Goal: Information Seeking & Learning: Learn about a topic

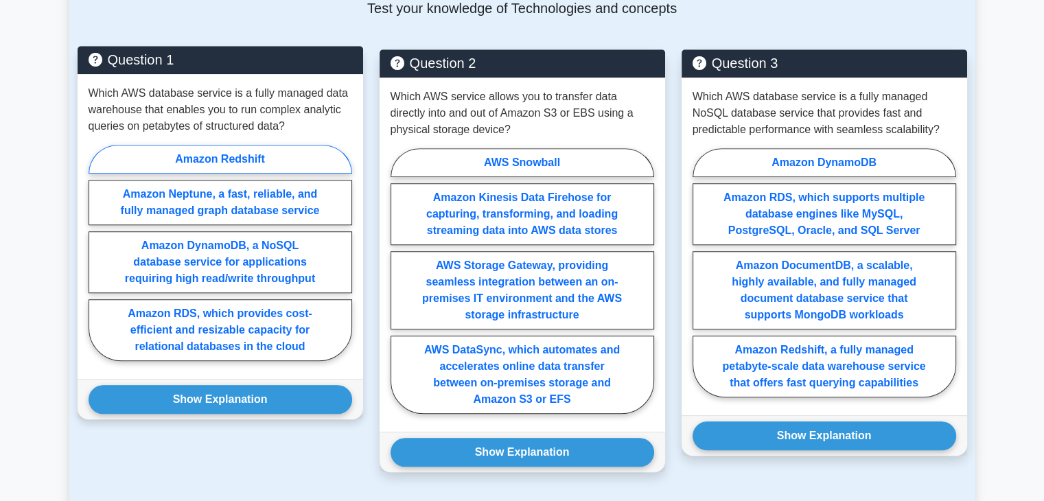
click at [243, 145] on label "Amazon Redshift" at bounding box center [221, 159] width 264 height 29
click at [97, 253] on input "Amazon Redshift" at bounding box center [93, 257] width 9 height 9
radio input "true"
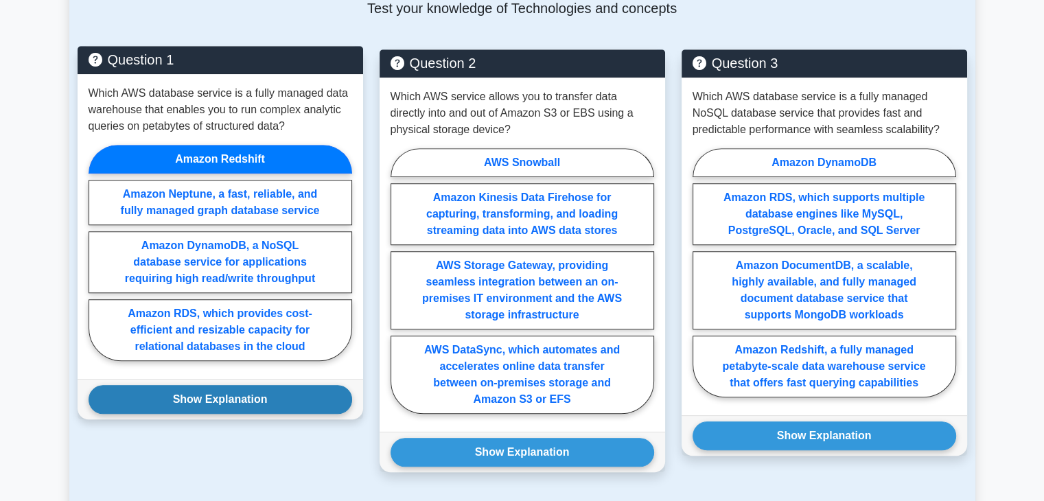
click at [253, 385] on button "Show Explanation" at bounding box center [221, 399] width 264 height 29
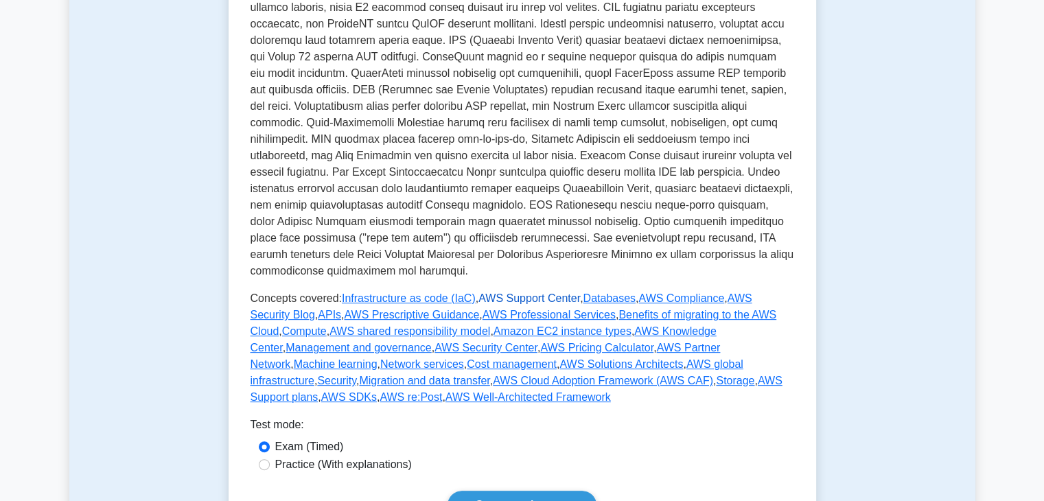
scroll to position [406, 0]
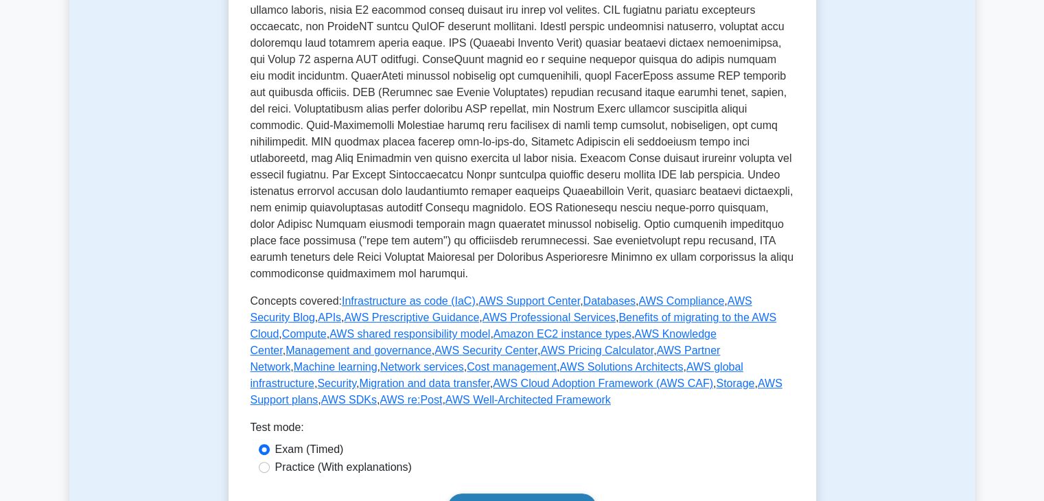
click at [544, 494] on link "Start practice test" at bounding box center [522, 508] width 149 height 29
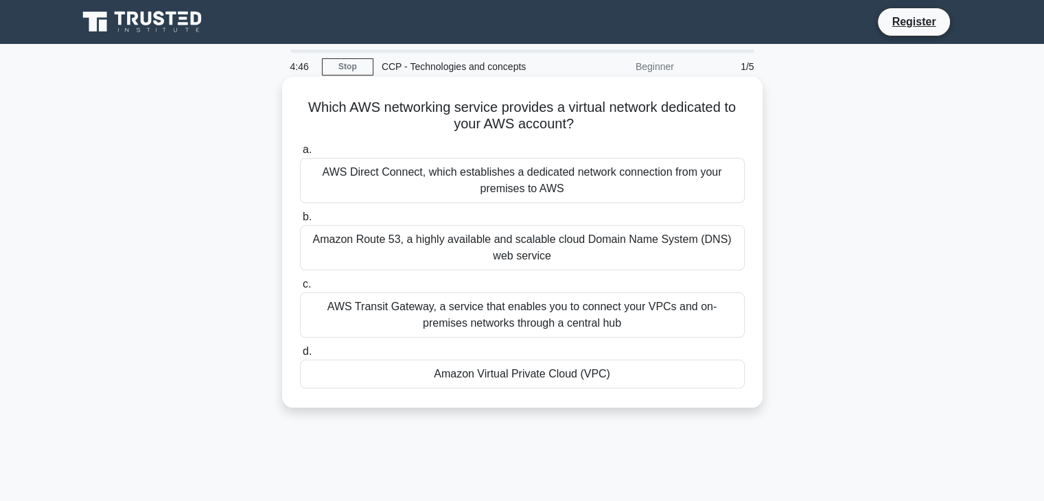
click at [603, 382] on div "Amazon Virtual Private Cloud (VPC)" at bounding box center [522, 374] width 445 height 29
click at [300, 356] on input "d. Amazon Virtual Private Cloud (VPC)" at bounding box center [300, 351] width 0 height 9
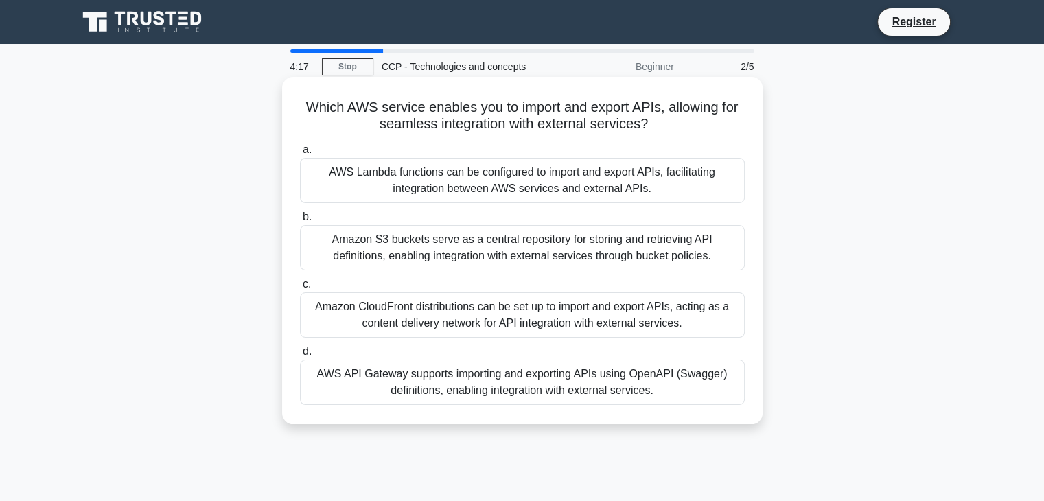
click at [702, 358] on label "d. AWS API Gateway supports importing and exporting APIs using OpenAPI (Swagger…" at bounding box center [522, 374] width 445 height 62
click at [300, 356] on input "d. AWS API Gateway supports importing and exporting APIs using OpenAPI (Swagger…" at bounding box center [300, 351] width 0 height 9
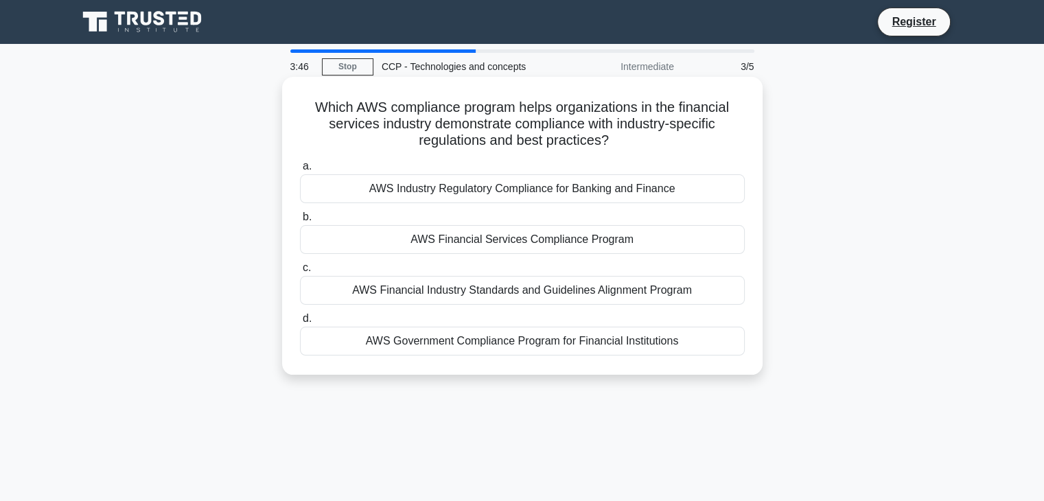
click at [593, 247] on div "AWS Financial Services Compliance Program" at bounding box center [522, 239] width 445 height 29
click at [300, 222] on input "b. AWS Financial Services Compliance Program" at bounding box center [300, 217] width 0 height 9
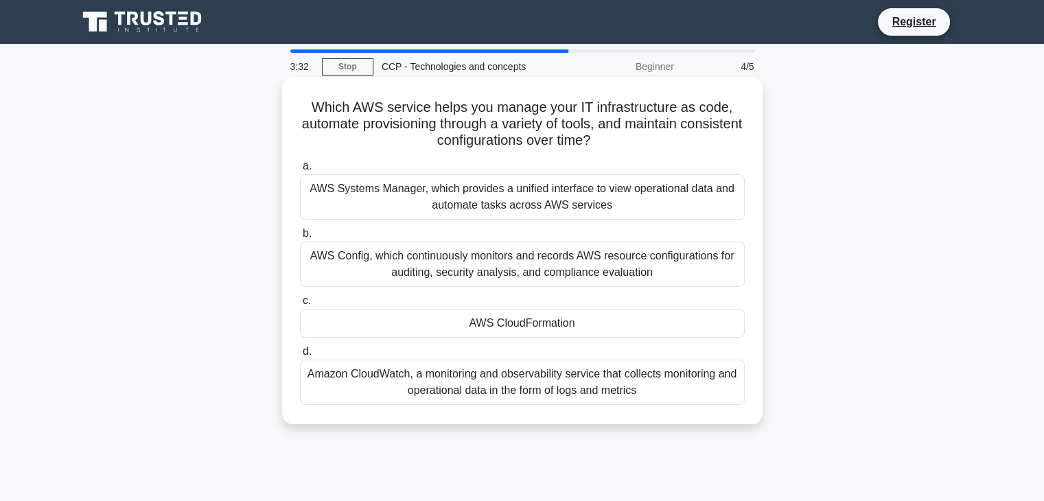
click at [592, 325] on div "AWS CloudFormation" at bounding box center [522, 323] width 445 height 29
click at [300, 305] on input "c. AWS CloudFormation" at bounding box center [300, 301] width 0 height 9
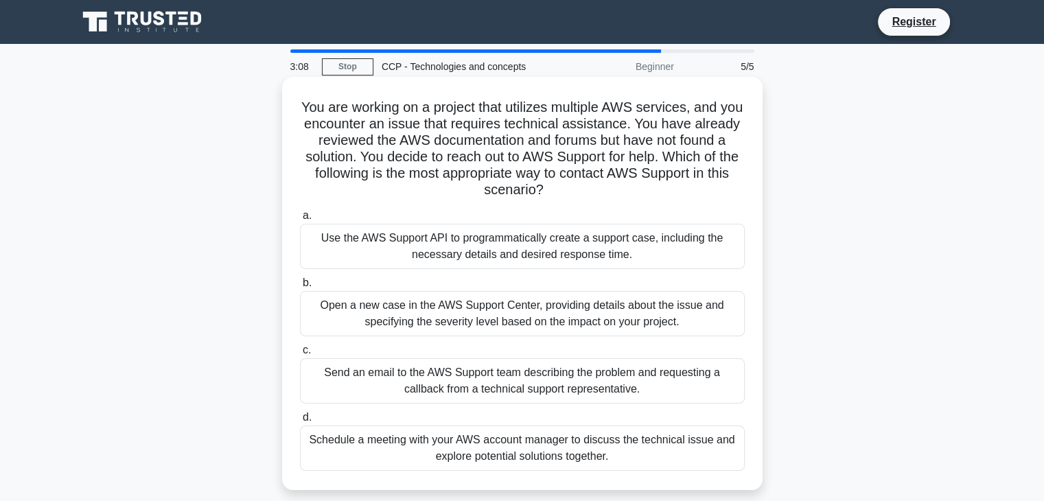
click at [645, 312] on div "Open a new case in the AWS Support Center, providing details about the issue an…" at bounding box center [522, 313] width 445 height 45
click at [300, 288] on input "b. Open a new case in the AWS Support Center, providing details about the issue…" at bounding box center [300, 283] width 0 height 9
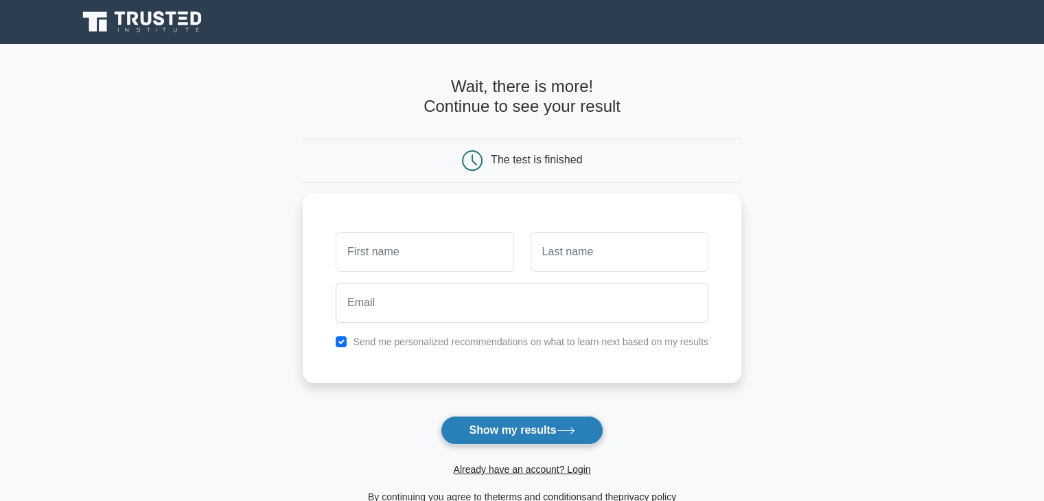
click at [563, 437] on button "Show my results" at bounding box center [522, 430] width 162 height 29
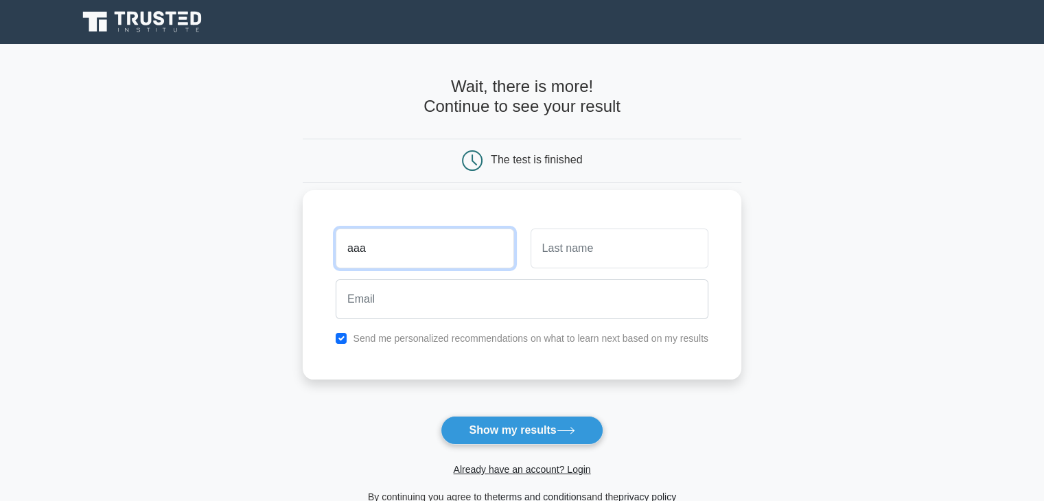
type input "aaa"
type input "bbb"
click at [338, 337] on input "checkbox" at bounding box center [341, 338] width 11 height 11
checkbox input "false"
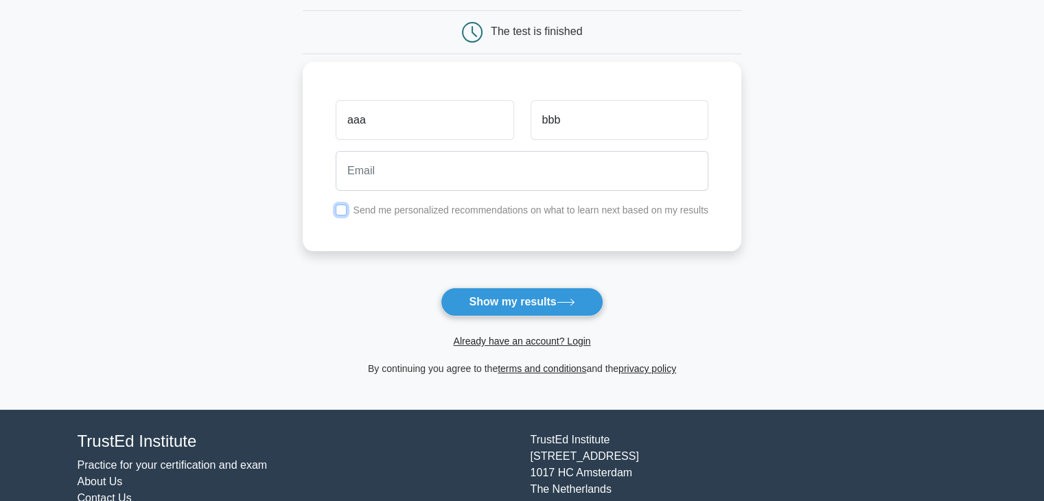
scroll to position [129, 0]
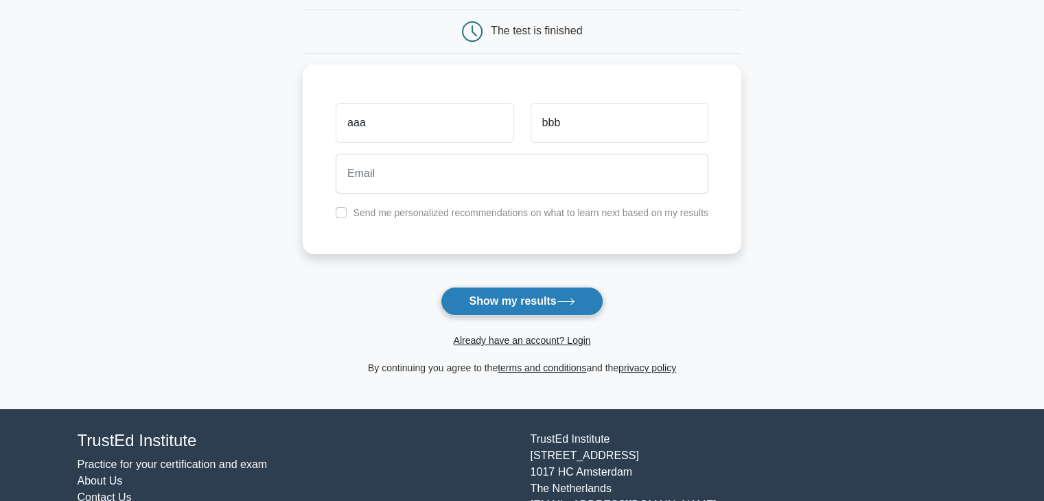
click at [509, 308] on button "Show my results" at bounding box center [522, 301] width 162 height 29
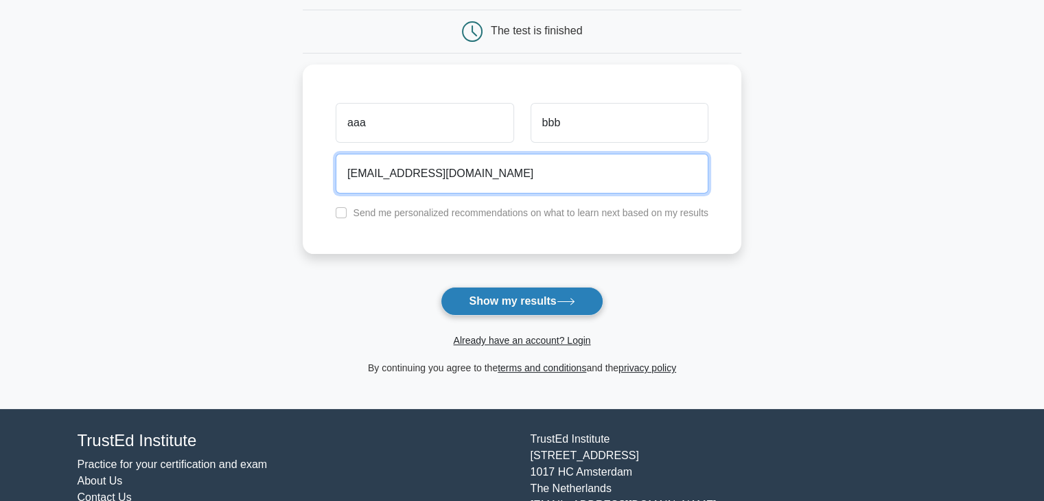
type input "abcd@gmail.com"
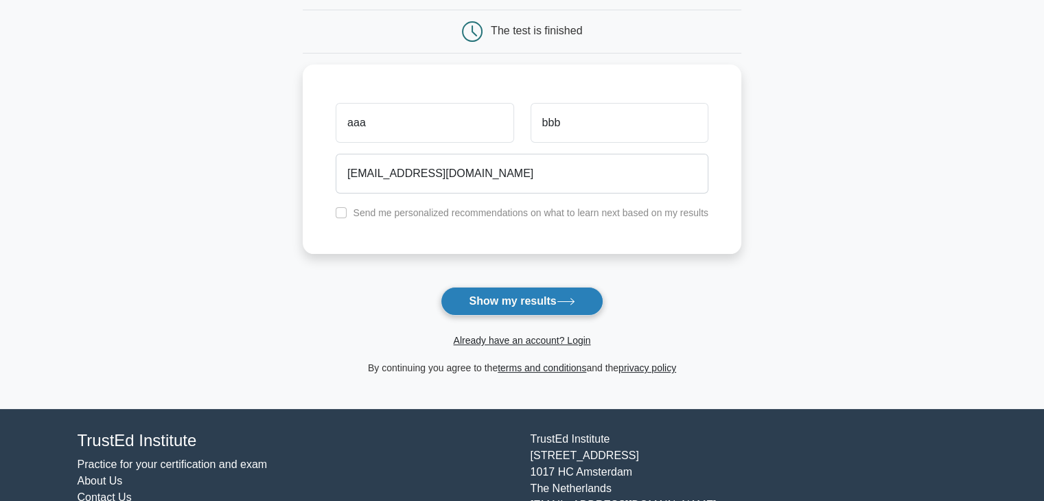
click at [557, 300] on button "Show my results" at bounding box center [522, 301] width 162 height 29
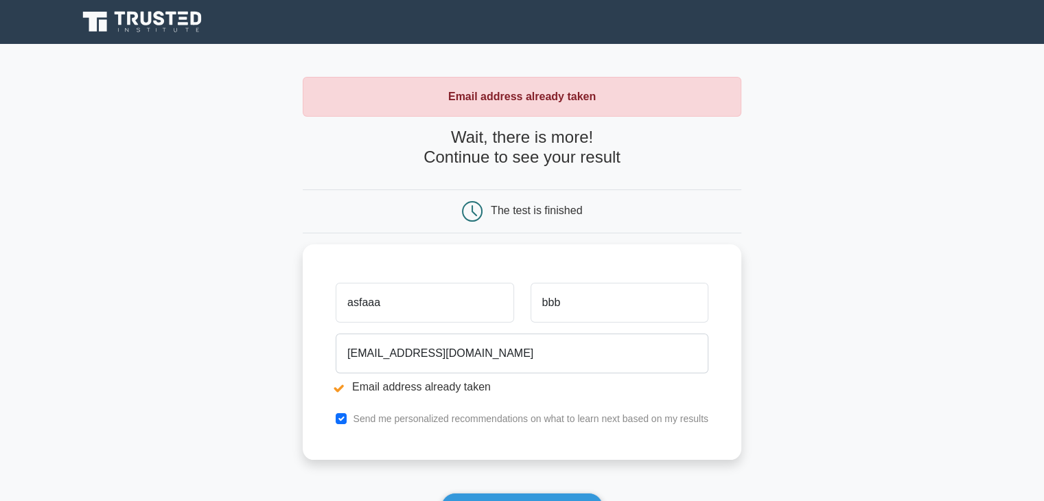
type input "asfaaa"
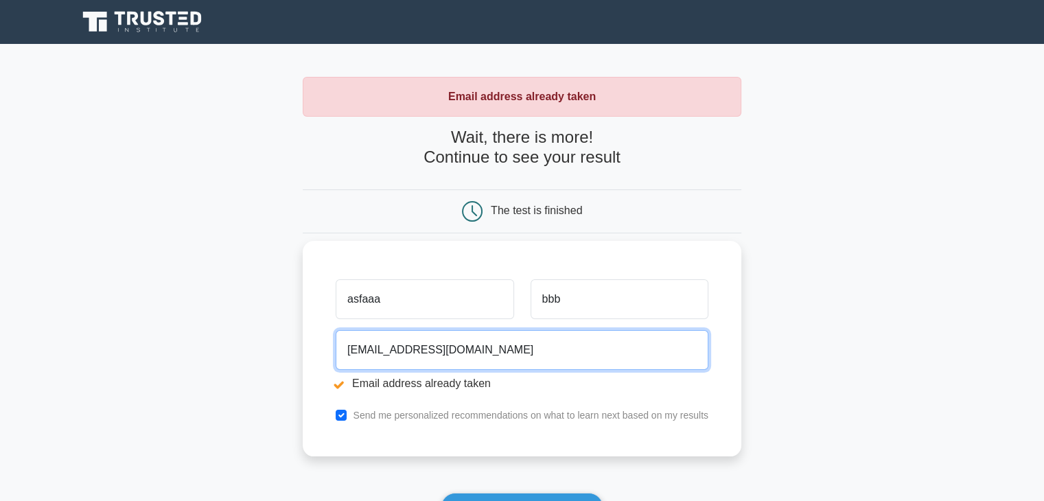
click at [442, 363] on input "abcd@gmail.com" at bounding box center [522, 350] width 373 height 40
paste input "vehocov705@ncien"
click at [442, 363] on input "vehocov705@ncien.com" at bounding box center [522, 350] width 373 height 40
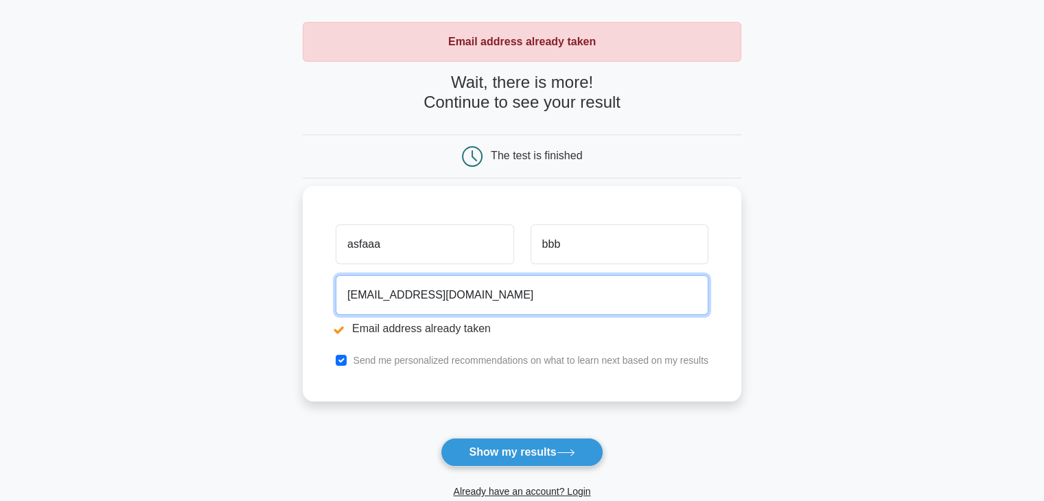
scroll to position [55, 0]
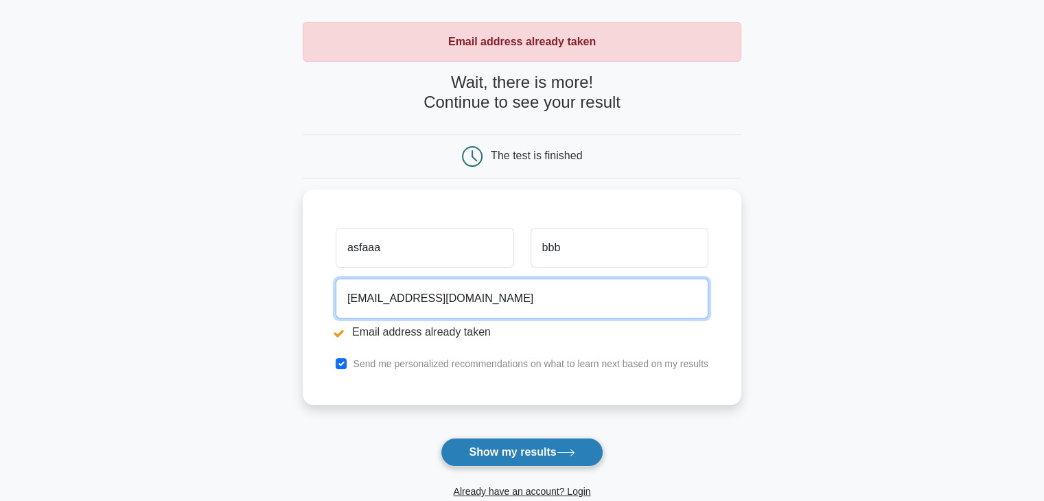
type input "vehocov705@ncien.com"
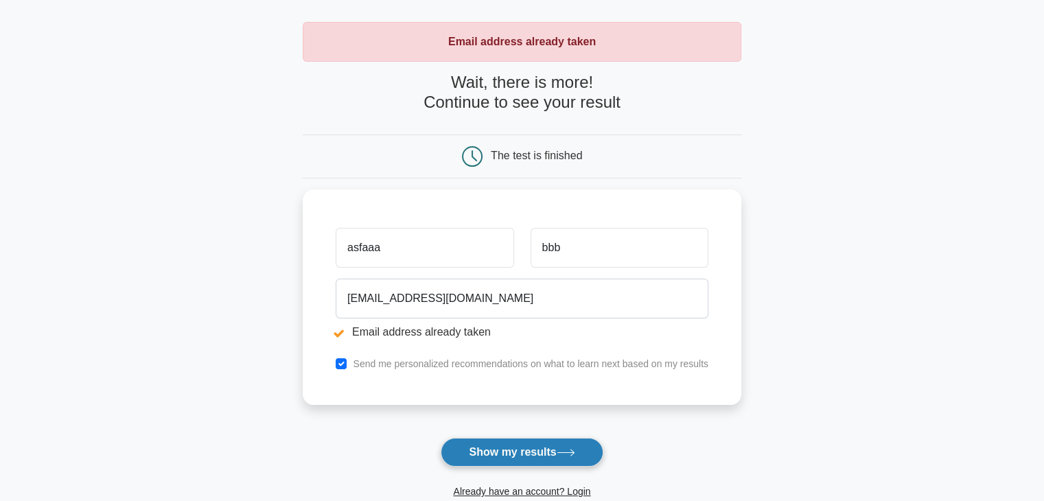
click at [575, 451] on icon at bounding box center [566, 453] width 19 height 8
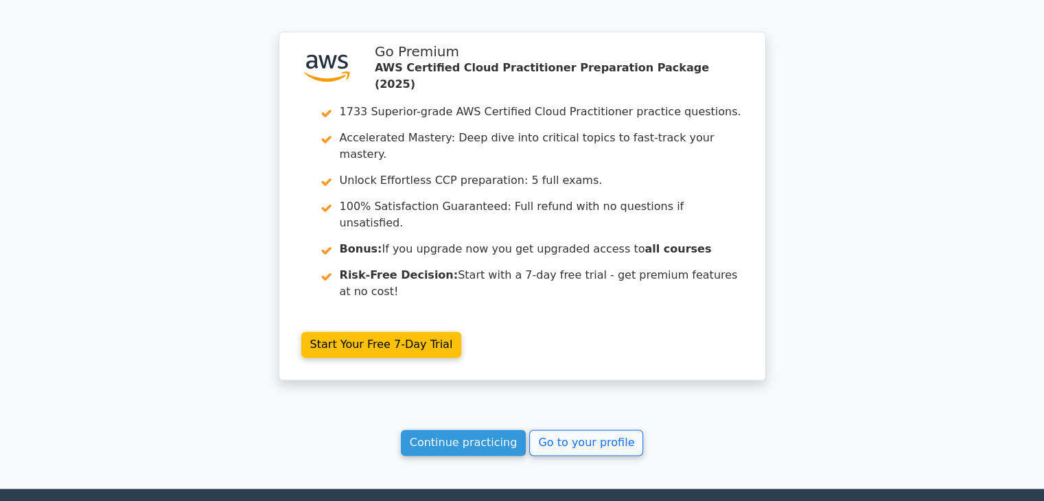
scroll to position [1894, 0]
click at [458, 430] on link "Continue practicing" at bounding box center [464, 443] width 126 height 26
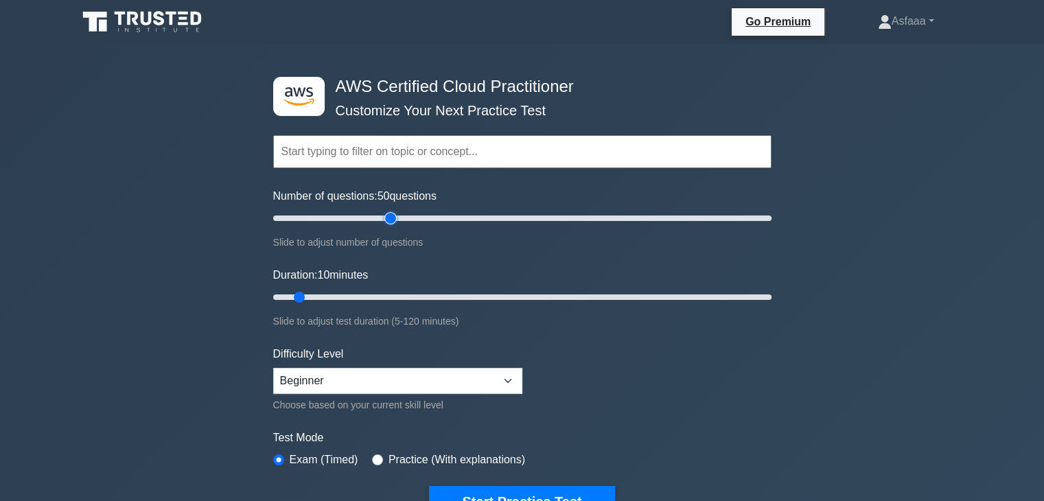
drag, startPoint x: 294, startPoint y: 221, endPoint x: 396, endPoint y: 212, distance: 102.7
type input "50"
click at [396, 212] on input "Number of questions: 50 questions" at bounding box center [522, 218] width 498 height 16
drag, startPoint x: 299, startPoint y: 292, endPoint x: 505, endPoint y: 297, distance: 206.0
type input "60"
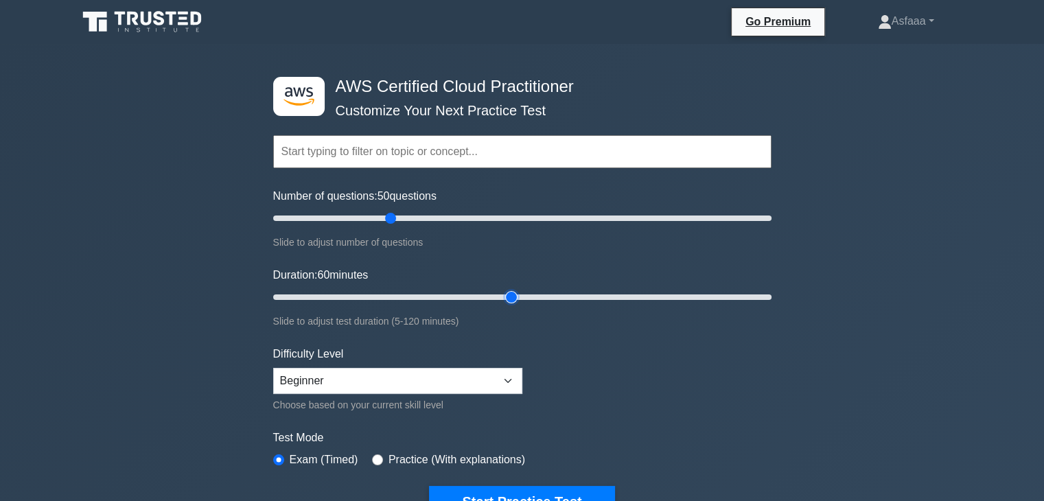
click at [505, 297] on input "Duration: 60 minutes" at bounding box center [522, 297] width 498 height 16
click at [402, 372] on select "Beginner Intermediate Expert" at bounding box center [397, 381] width 249 height 26
select select "expert"
click at [273, 368] on select "Beginner Intermediate Expert" at bounding box center [397, 381] width 249 height 26
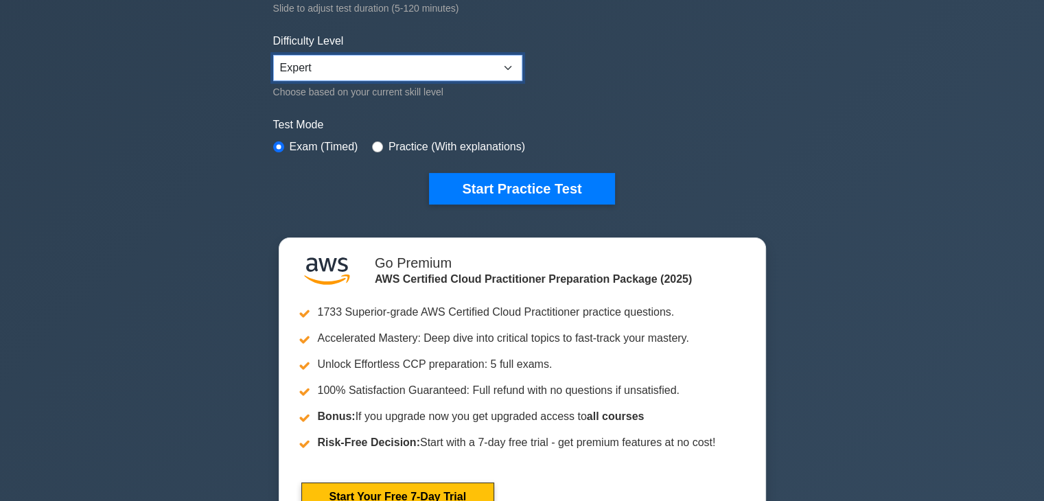
scroll to position [313, 0]
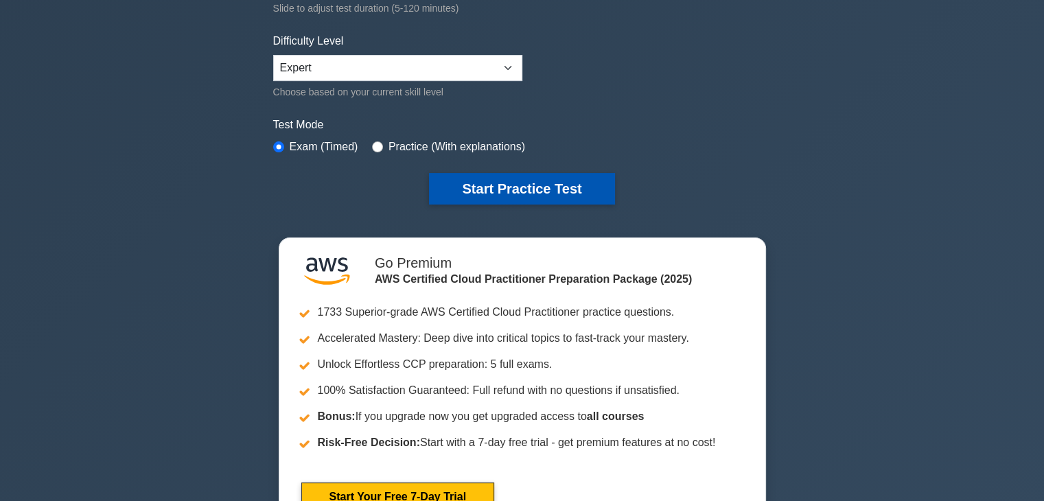
click at [511, 193] on button "Start Practice Test" at bounding box center [521, 189] width 185 height 32
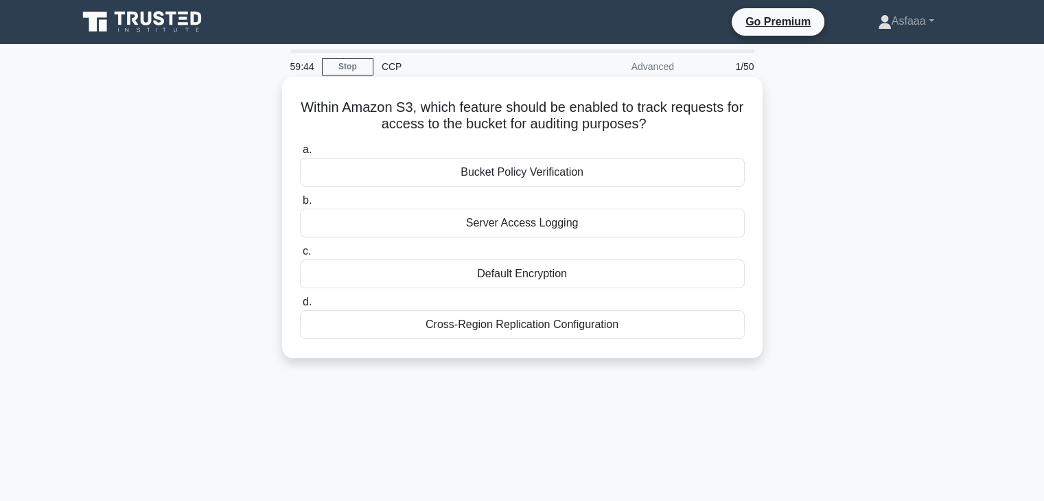
click at [570, 168] on div "Bucket Policy Verification" at bounding box center [522, 172] width 445 height 29
click at [300, 154] on input "a. Bucket Policy Verification" at bounding box center [300, 150] width 0 height 9
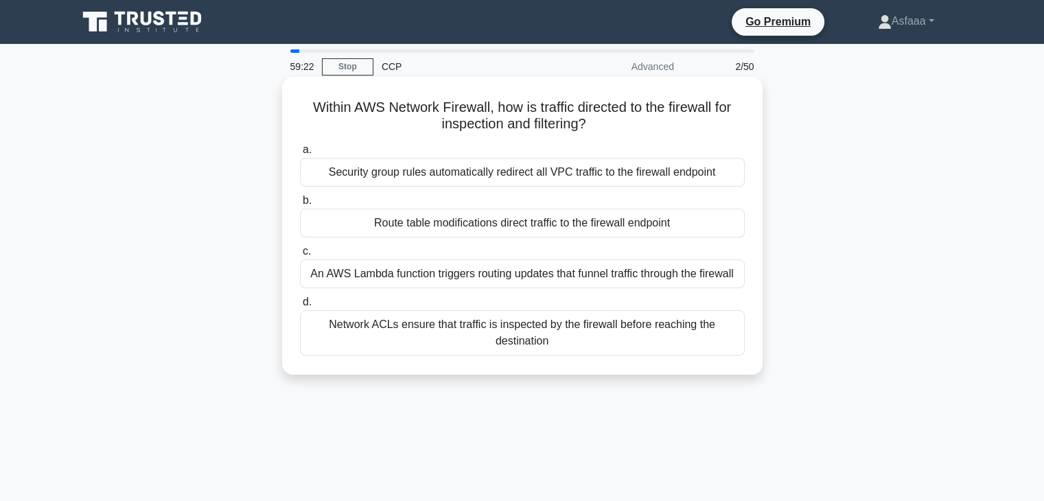
click at [628, 224] on div "Route table modifications direct traffic to the firewall endpoint" at bounding box center [522, 223] width 445 height 29
click at [300, 205] on input "b. Route table modifications direct traffic to the firewall endpoint" at bounding box center [300, 200] width 0 height 9
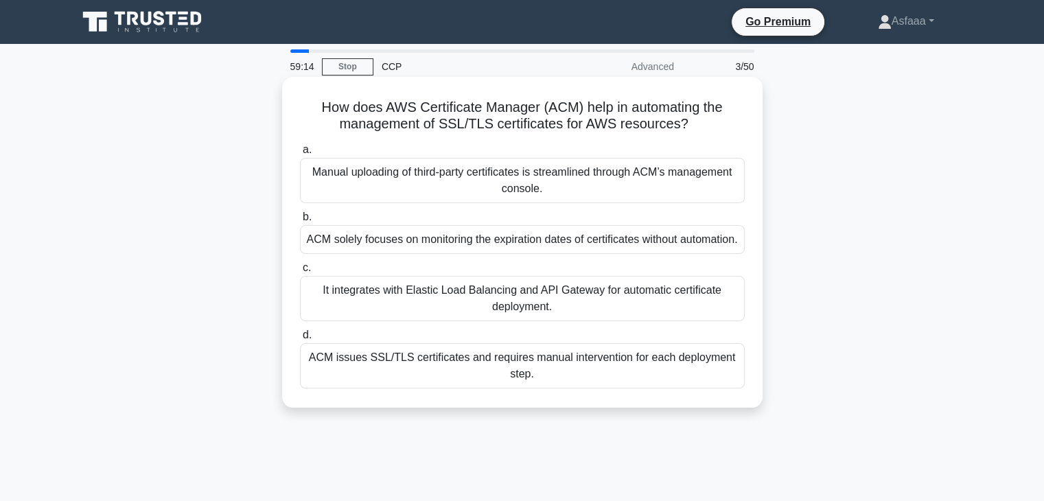
click at [537, 391] on div "a. Manual uploading of third-party certificates is streamlined through ACM’s ma…" at bounding box center [522, 265] width 461 height 253
click at [535, 389] on div "ACM issues SSL/TLS certificates and requires manual intervention for each deplo…" at bounding box center [522, 365] width 445 height 45
click at [300, 340] on input "d. ACM issues SSL/TLS certificates and requires manual intervention for each de…" at bounding box center [300, 335] width 0 height 9
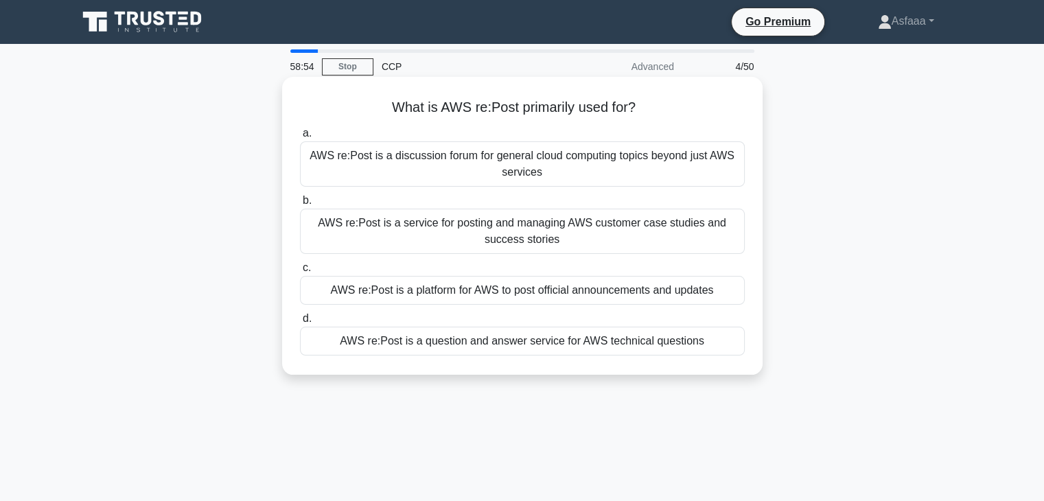
click at [535, 343] on div "AWS re:Post is a question and answer service for AWS technical questions" at bounding box center [522, 341] width 445 height 29
click at [300, 323] on input "d. AWS re:Post is a question and answer service for AWS technical questions" at bounding box center [300, 318] width 0 height 9
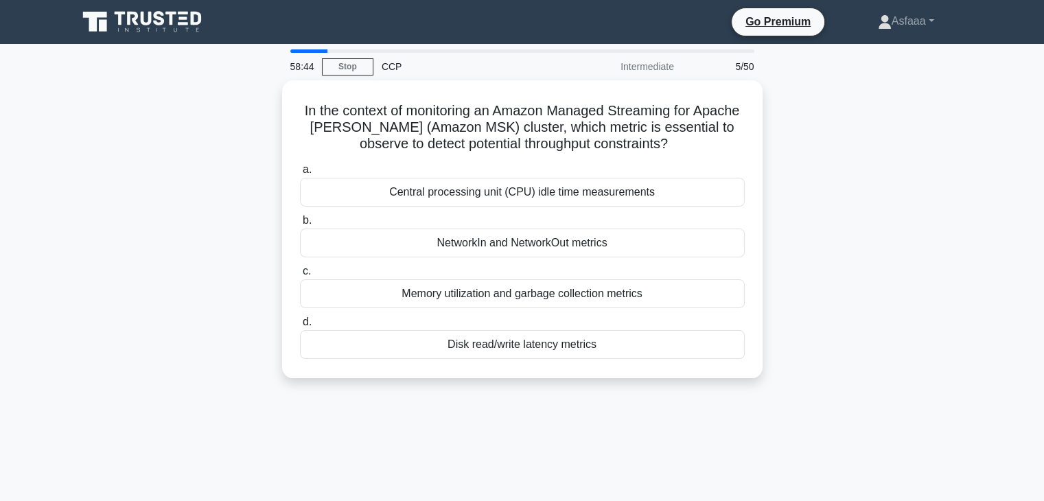
click at [535, 343] on div "Disk read/write latency metrics" at bounding box center [522, 344] width 445 height 29
click at [300, 327] on input "d. Disk read/write latency metrics" at bounding box center [300, 322] width 0 height 9
